Goal: Transaction & Acquisition: Purchase product/service

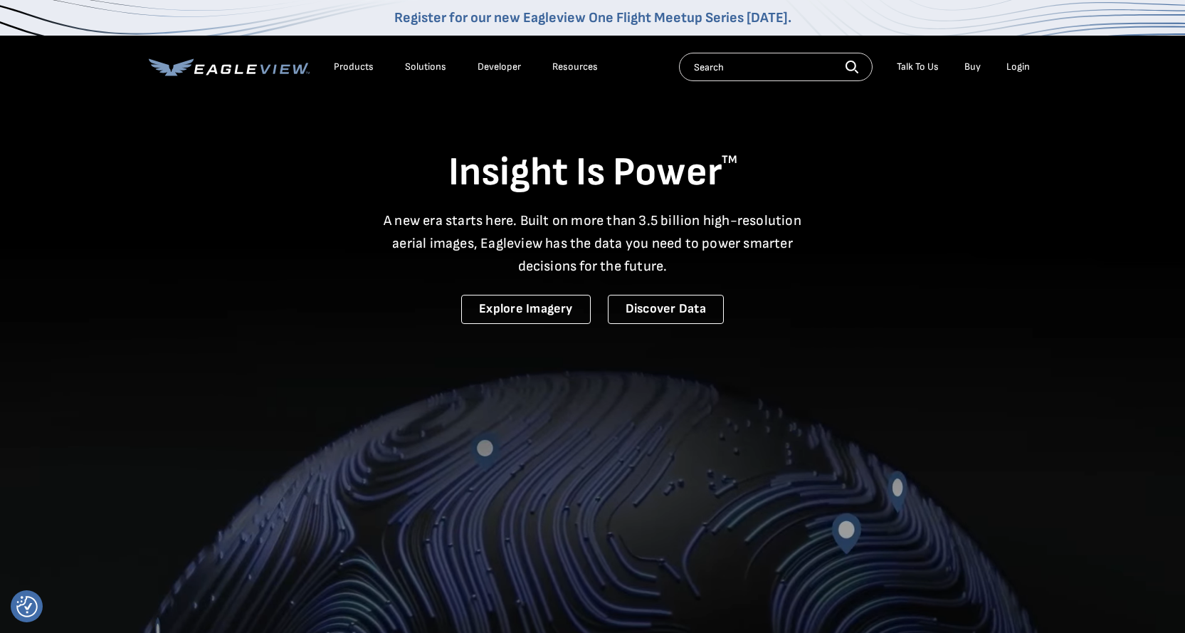
click at [1018, 68] on div "Login" at bounding box center [1017, 66] width 23 height 13
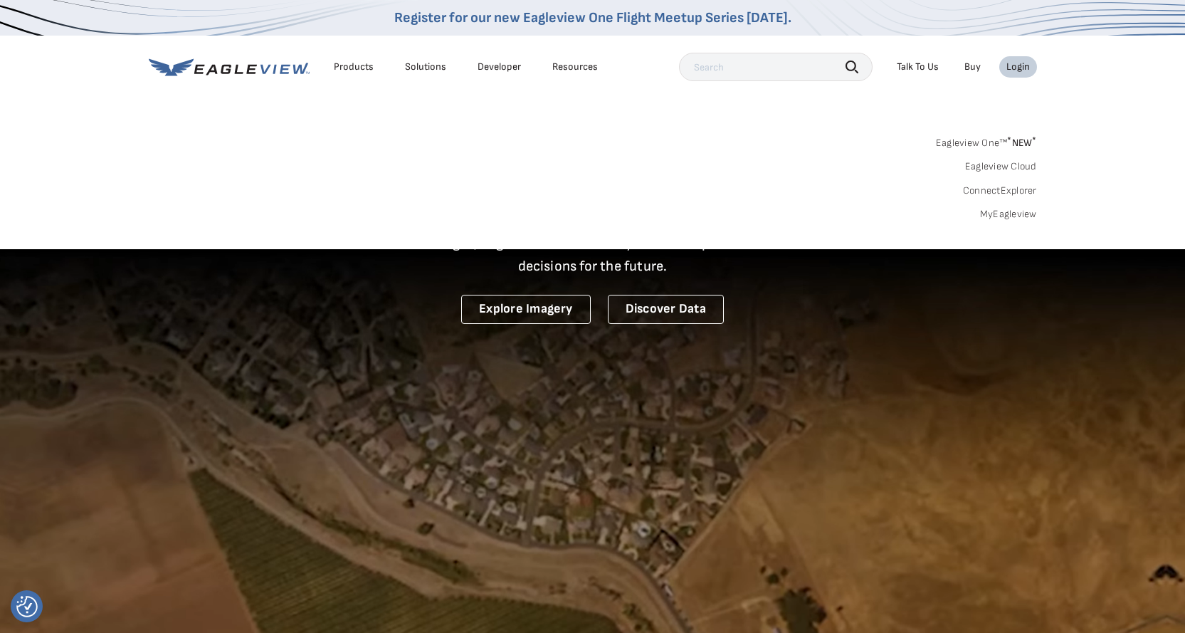
click at [1020, 60] on div "Login" at bounding box center [1017, 66] width 23 height 13
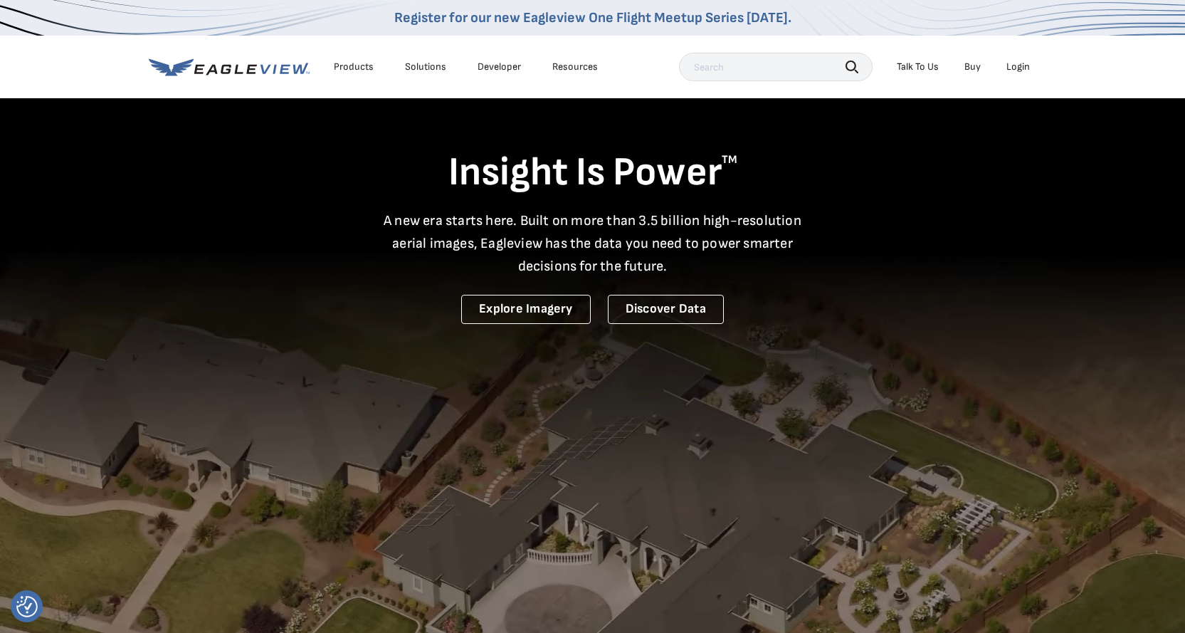
click at [1012, 65] on div "Login" at bounding box center [1017, 66] width 23 height 13
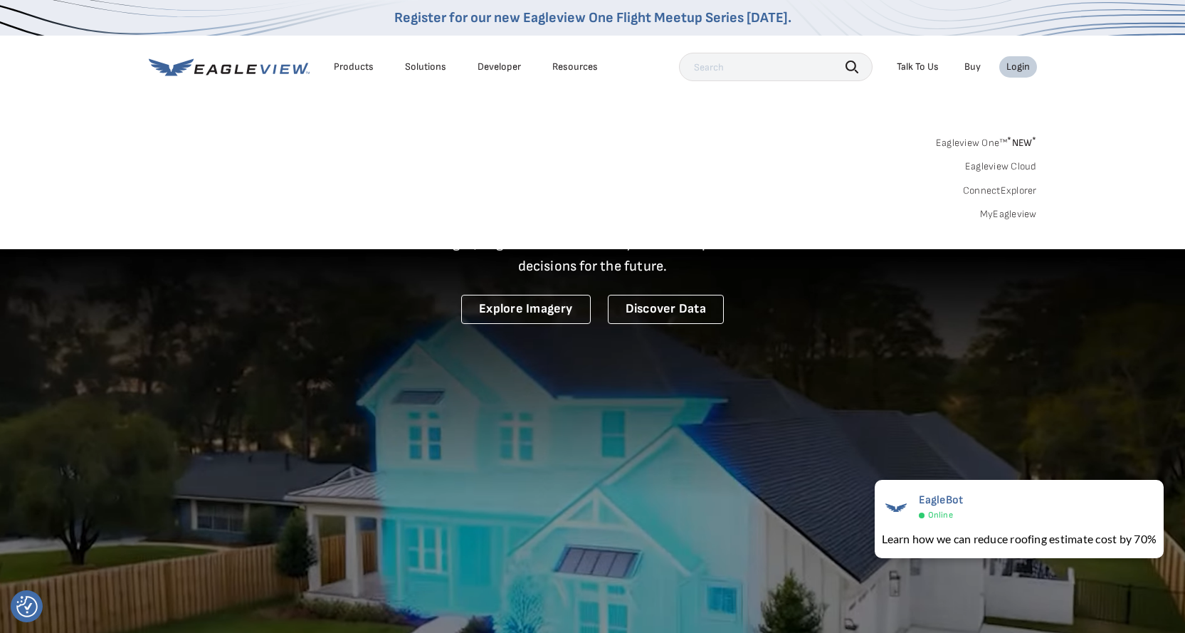
click at [999, 216] on link "MyEagleview" at bounding box center [1008, 214] width 57 height 13
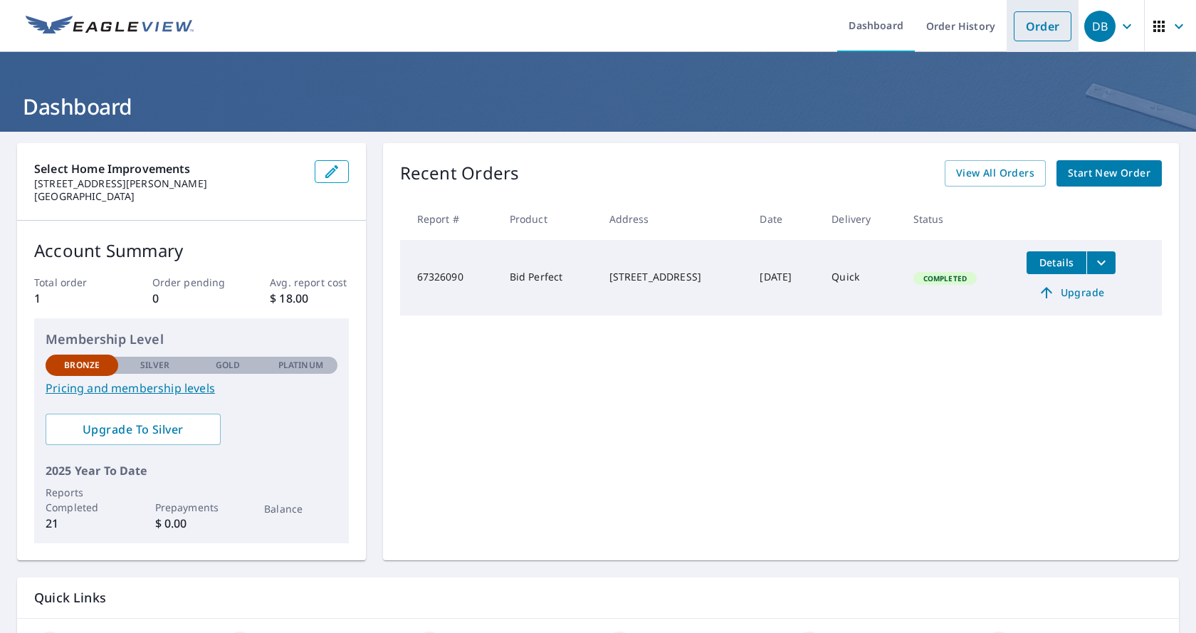
click at [1013, 23] on link "Order" at bounding box center [1042, 26] width 58 height 30
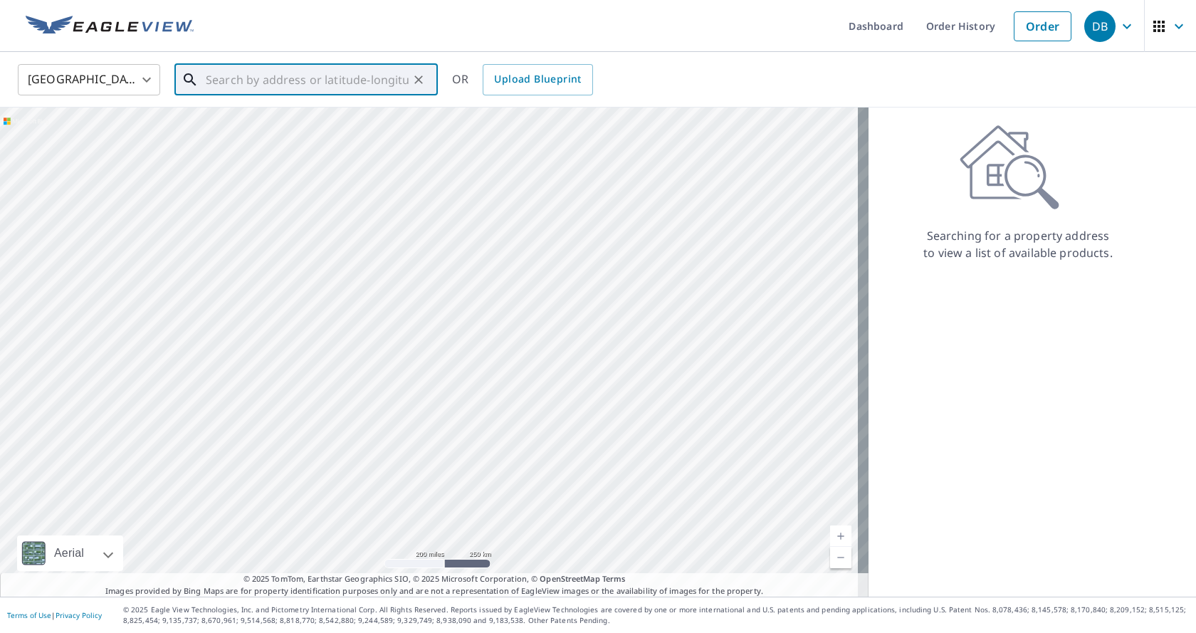
click at [266, 85] on input "text" at bounding box center [307, 80] width 203 height 40
click at [255, 120] on span "[GEOGRAPHIC_DATA]" at bounding box center [314, 120] width 223 height 17
type input "[STREET_ADDRESS][PERSON_NAME]"
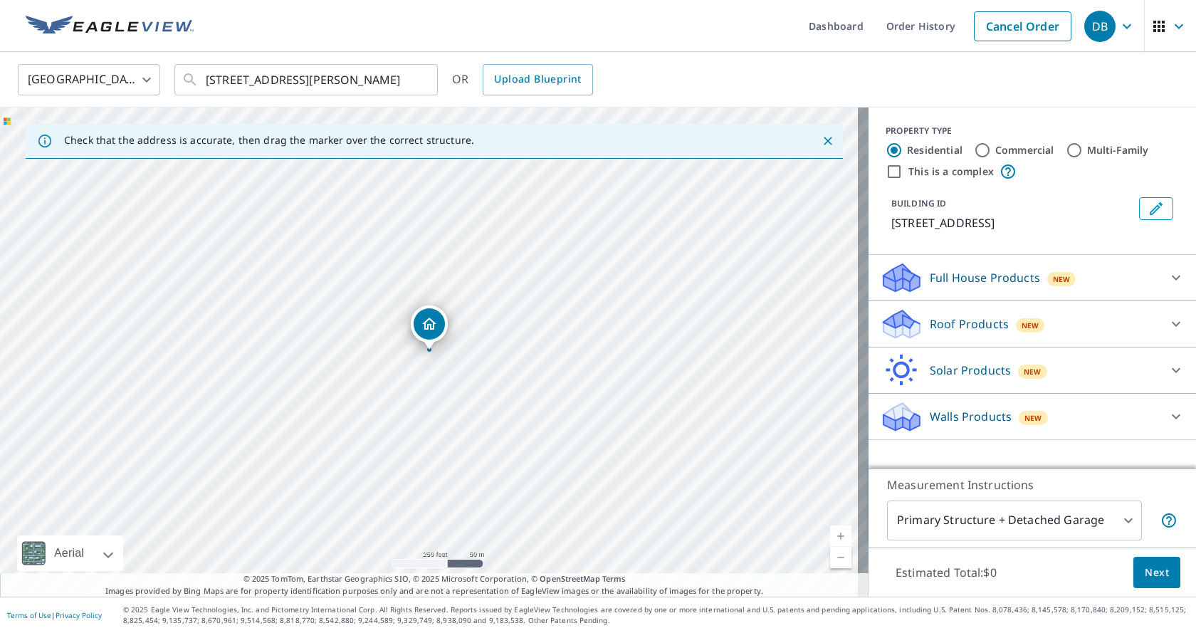
click at [429, 325] on icon "Dropped pin, building 1, Residential property, 26141 Kentia Palm Dr Homeland, C…" at bounding box center [429, 323] width 14 height 12
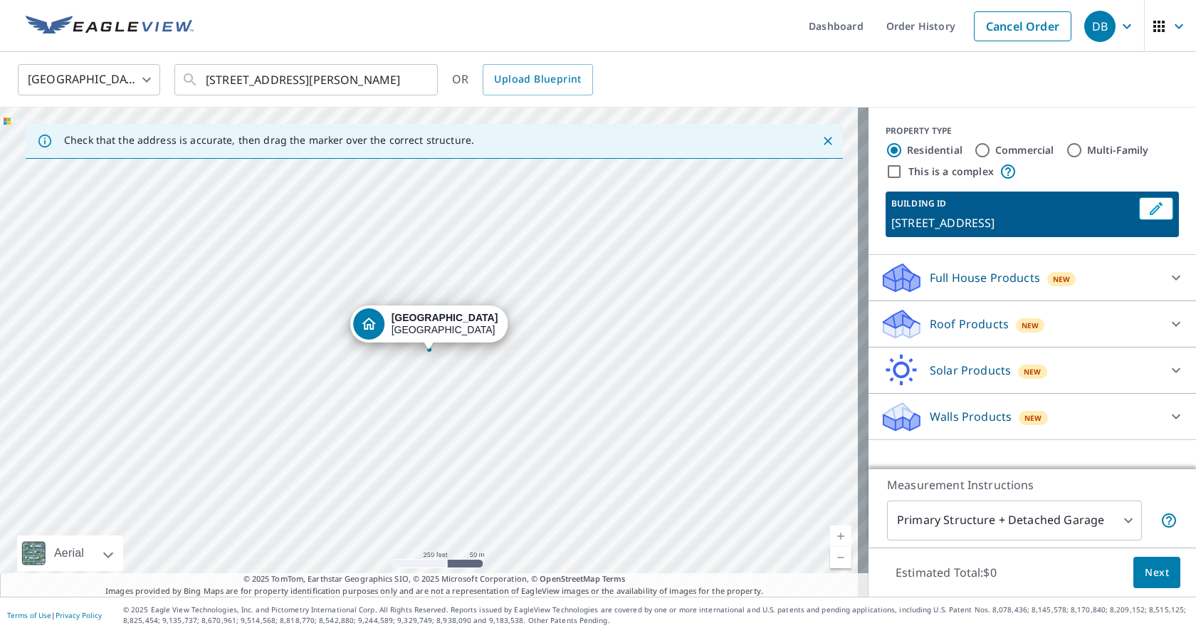
click at [962, 322] on p "Roof Products" at bounding box center [968, 323] width 79 height 17
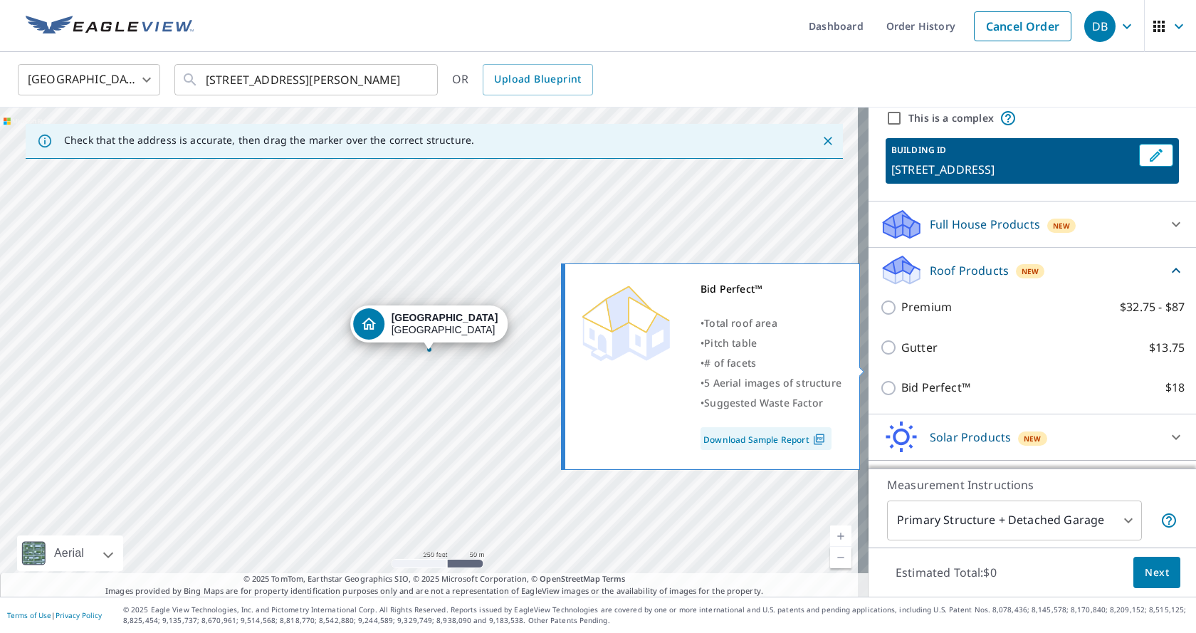
scroll to position [109, 0]
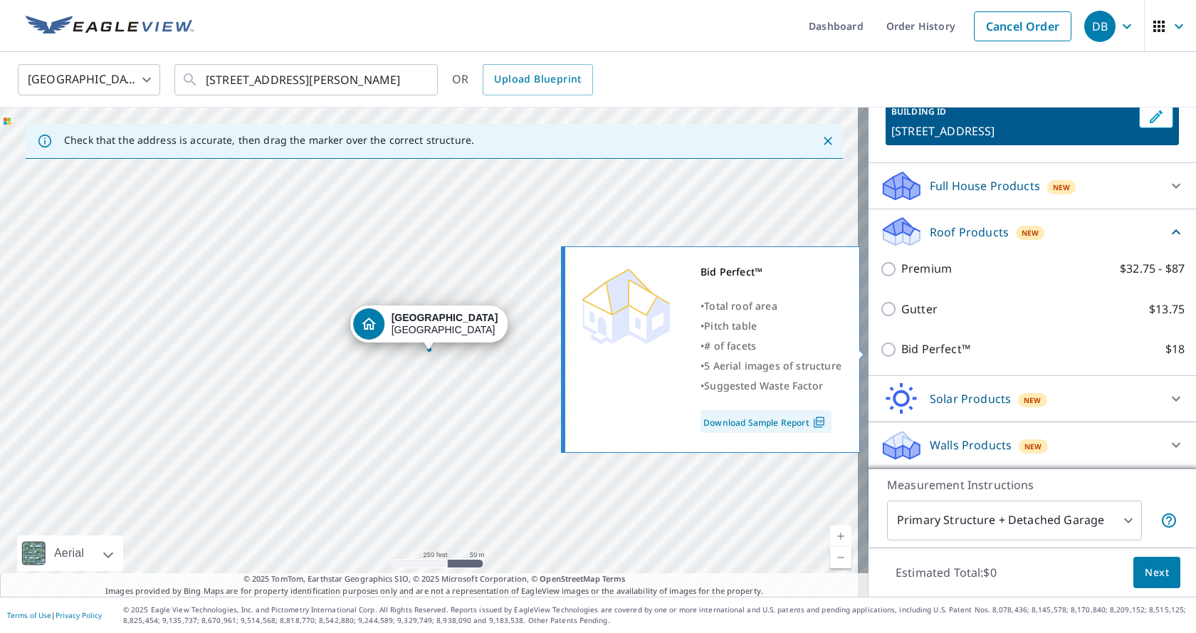
click at [880, 348] on input "Bid Perfect™ $18" at bounding box center [890, 349] width 21 height 17
checkbox input "true"
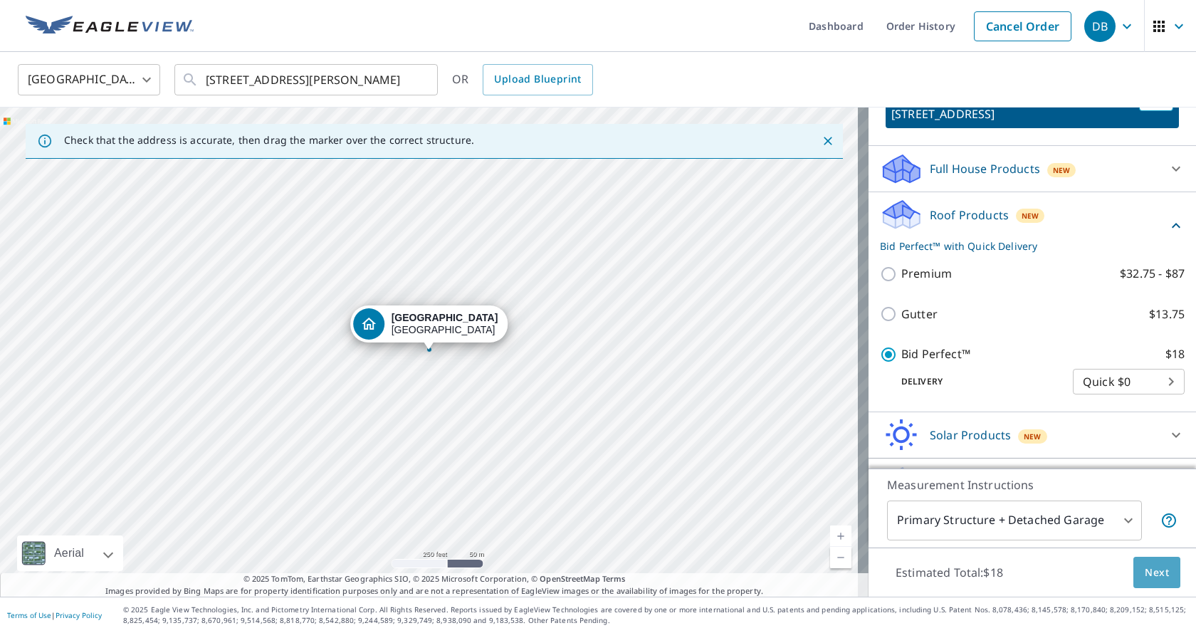
click at [1146, 566] on span "Next" at bounding box center [1156, 573] width 24 height 18
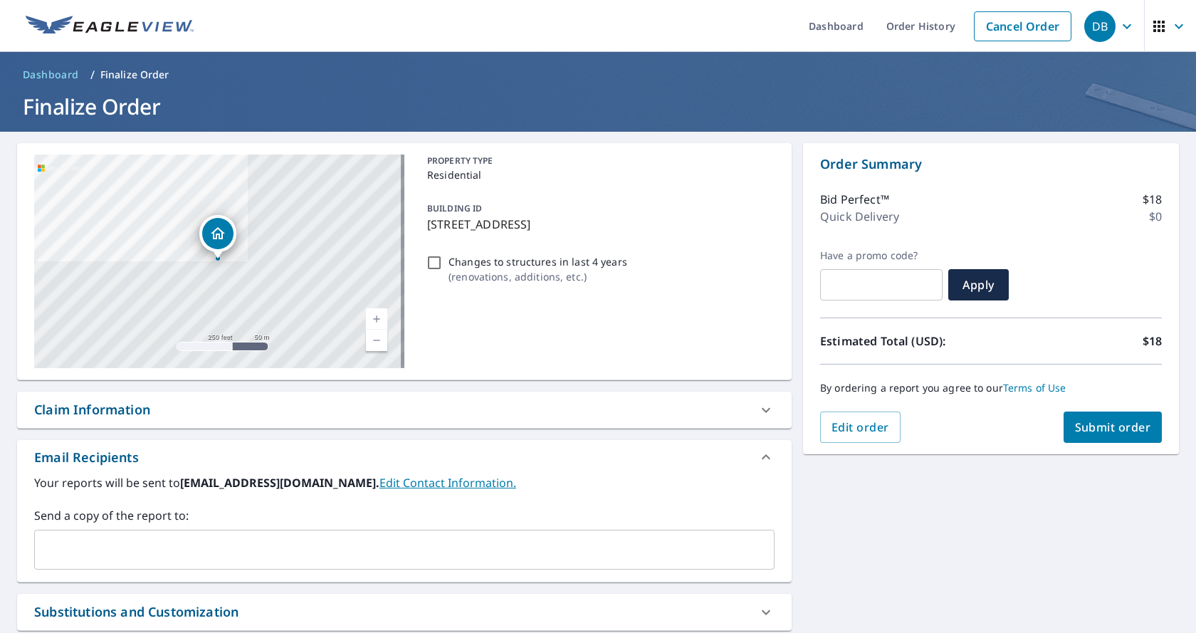
scroll to position [138, 0]
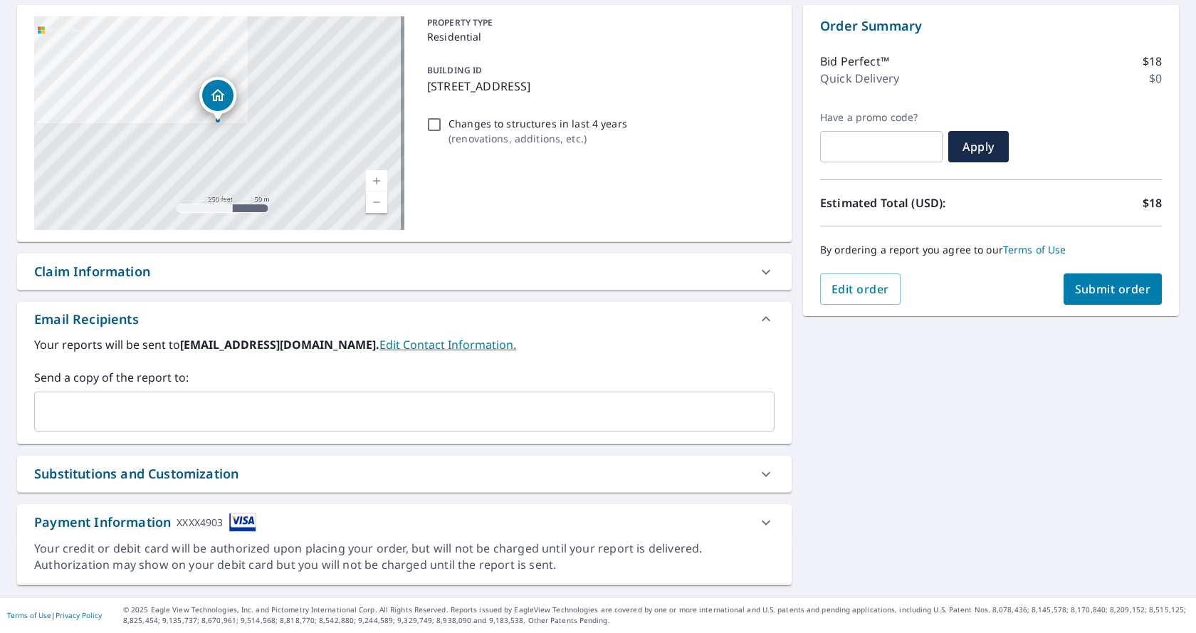
click at [1075, 288] on span "Submit order" at bounding box center [1113, 289] width 76 height 16
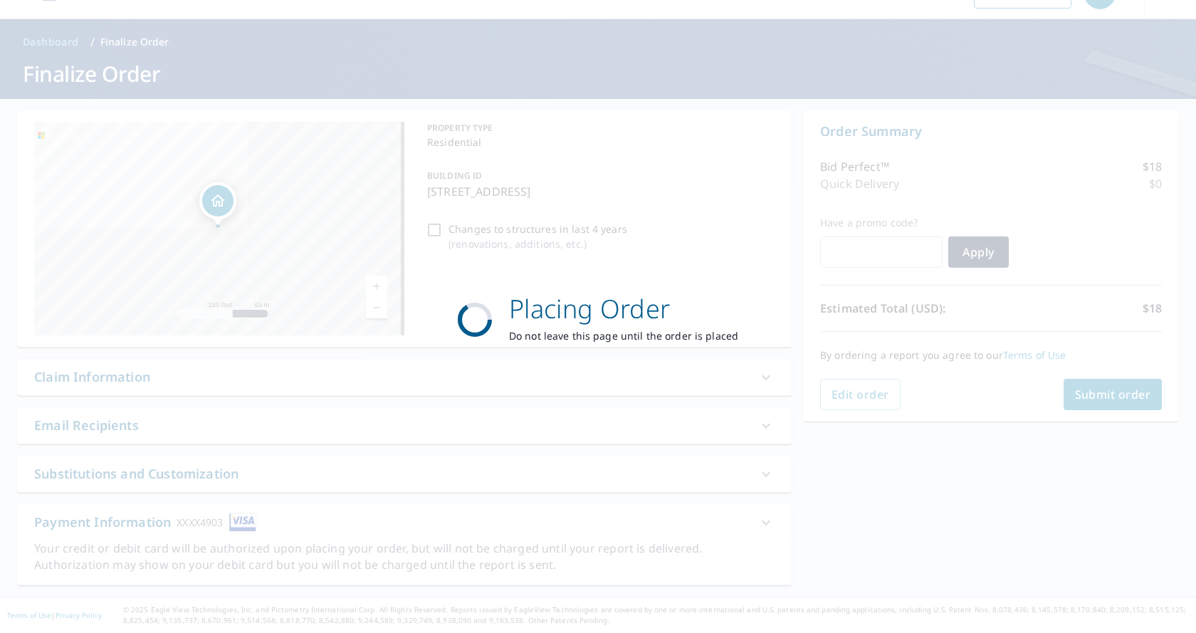
scroll to position [33, 0]
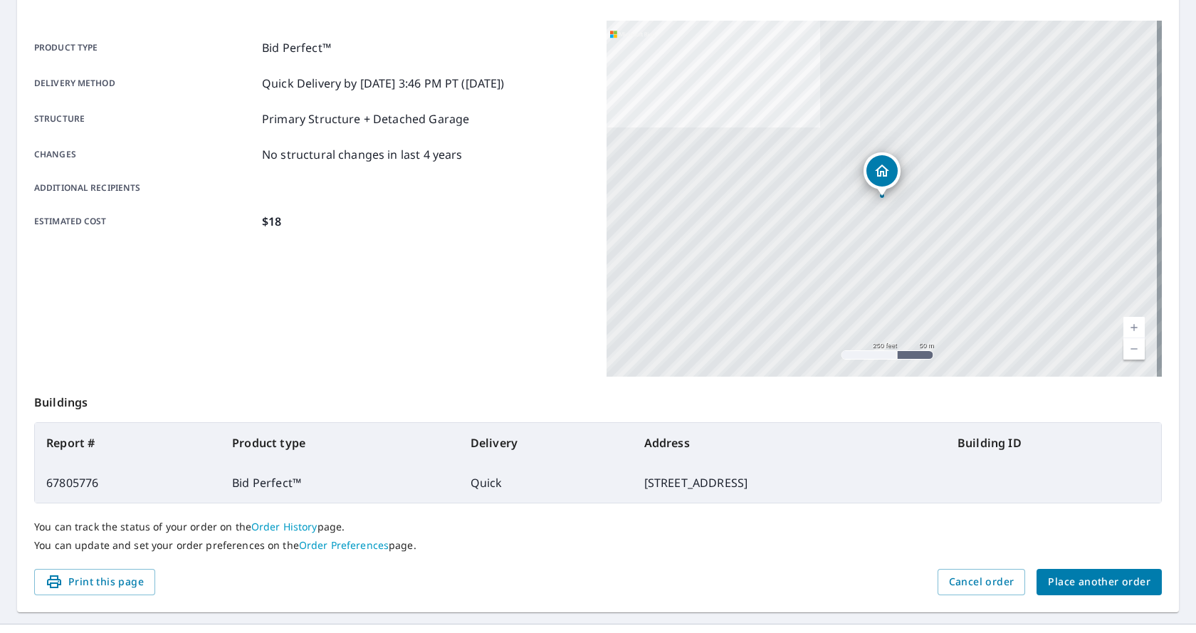
scroll to position [205, 0]
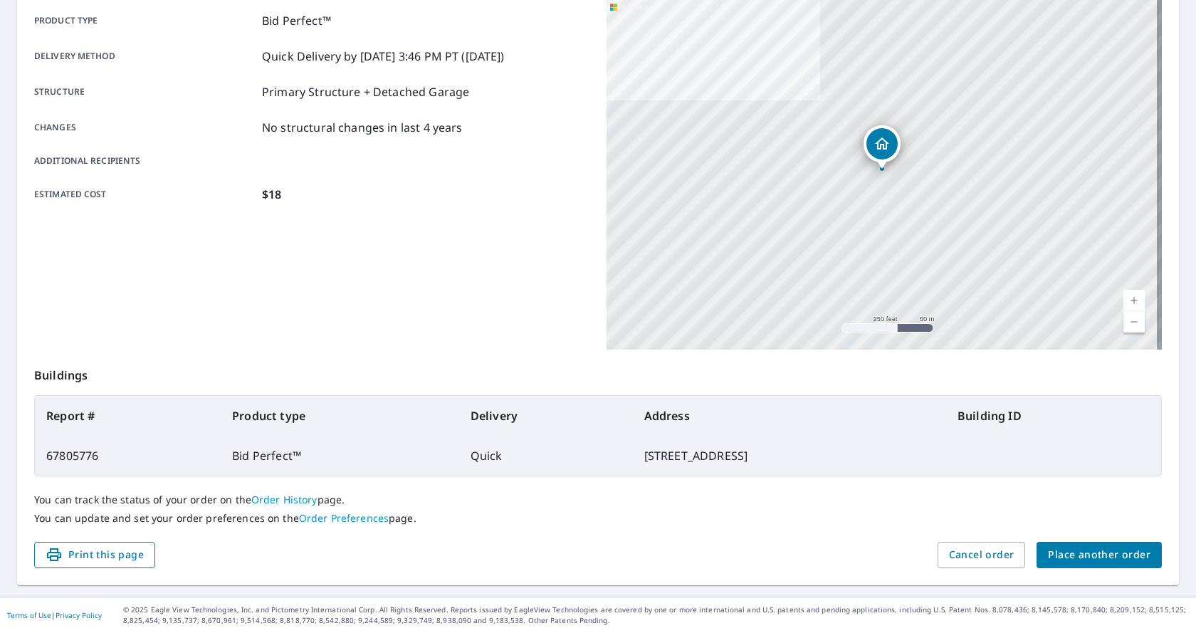
click at [127, 553] on span "Print this page" at bounding box center [95, 555] width 98 height 18
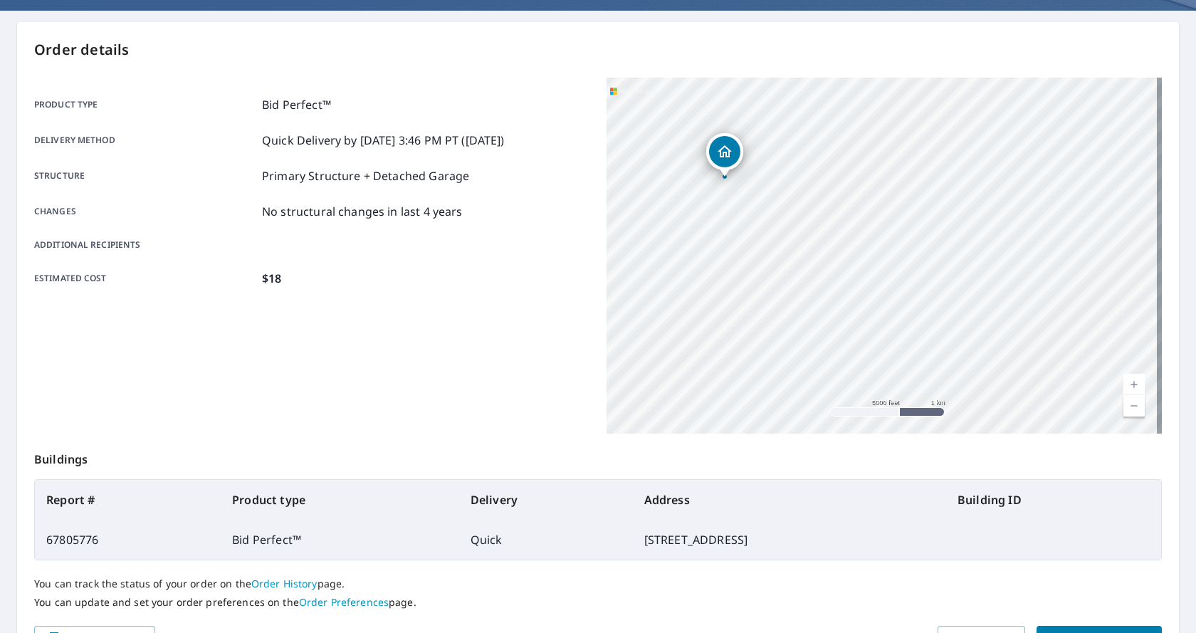
scroll to position [0, 0]
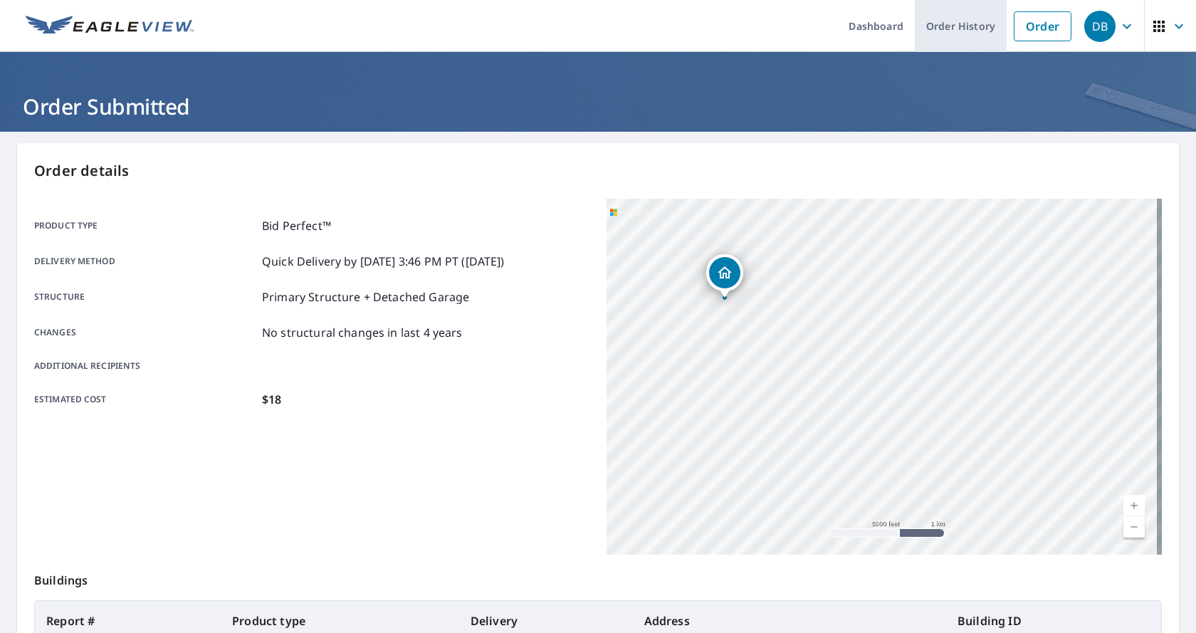
click at [948, 27] on link "Order History" at bounding box center [960, 26] width 92 height 52
